Goal: Information Seeking & Learning: Check status

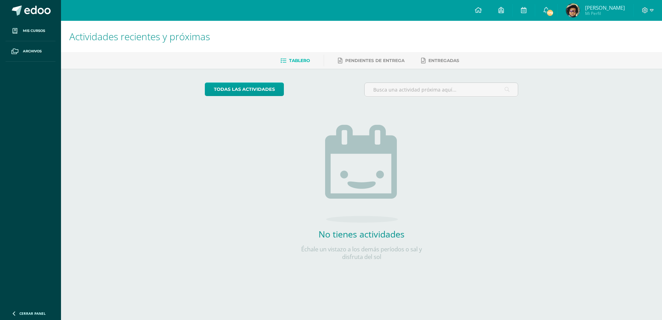
click at [601, 6] on span "[PERSON_NAME]" at bounding box center [605, 7] width 40 height 7
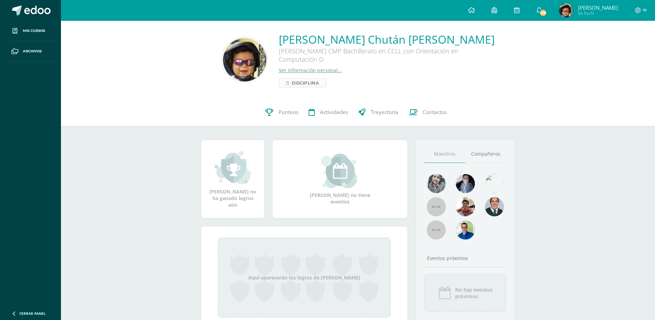
click at [310, 82] on span "Disciplina" at bounding box center [305, 83] width 27 height 8
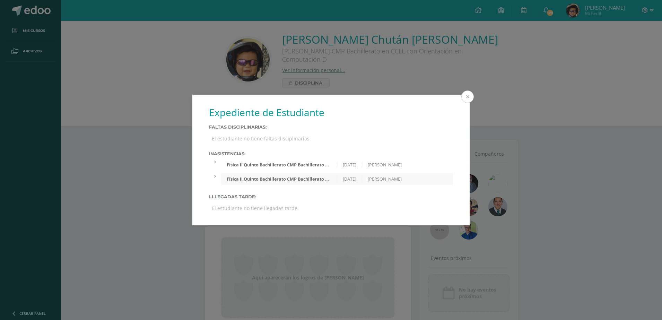
click at [466, 97] on button at bounding box center [467, 96] width 12 height 12
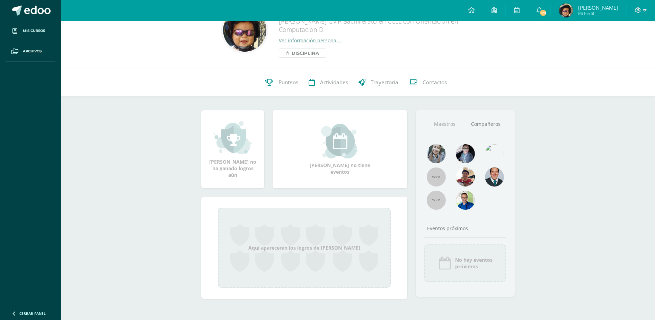
scroll to position [31, 0]
click at [318, 40] on link "Ver información personal..." at bounding box center [310, 39] width 63 height 7
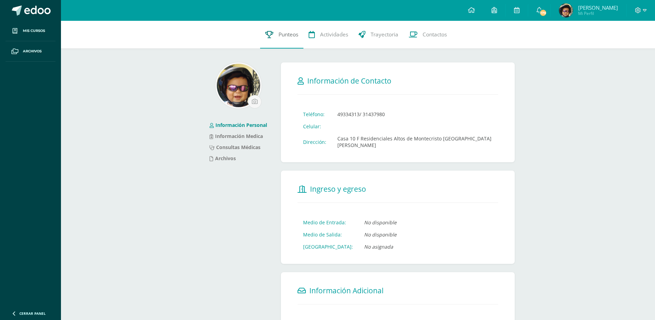
click at [288, 34] on span "Punteos" at bounding box center [289, 34] width 20 height 7
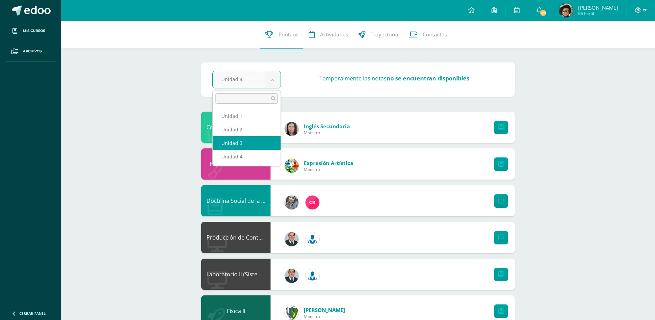
select select "Unidad 3"
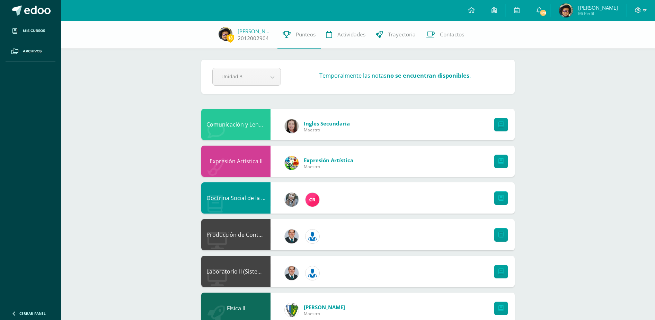
drag, startPoint x: 229, startPoint y: 38, endPoint x: 238, endPoint y: 32, distance: 11.2
click at [229, 38] on span "18" at bounding box center [231, 38] width 8 height 9
click at [243, 31] on link "[PERSON_NAME]" at bounding box center [255, 31] width 35 height 7
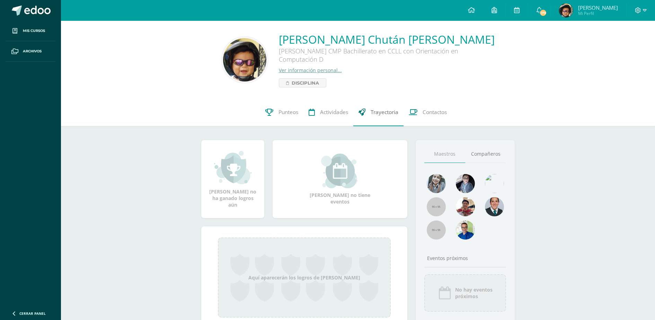
click at [382, 111] on span "Trayectoria" at bounding box center [385, 111] width 28 height 7
